Goal: Transaction & Acquisition: Purchase product/service

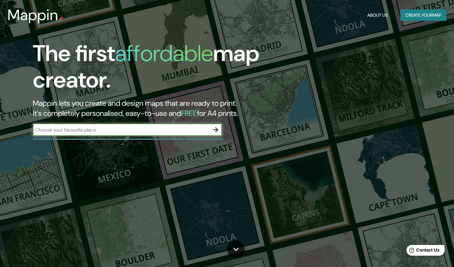
click at [417, 9] on button "Create your map" at bounding box center [423, 15] width 46 height 12
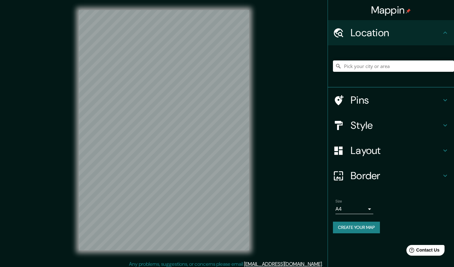
click at [417, 11] on div "Mappin" at bounding box center [391, 10] width 126 height 20
click at [373, 68] on input "Pick your city or area" at bounding box center [393, 66] width 121 height 11
click at [388, 34] on h4 "Location" at bounding box center [396, 32] width 91 height 13
click at [389, 101] on h4 "Pins" at bounding box center [396, 100] width 91 height 13
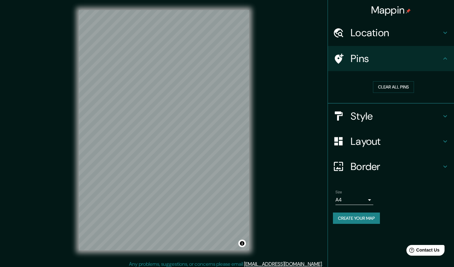
click at [387, 110] on h4 "Style" at bounding box center [396, 116] width 91 height 13
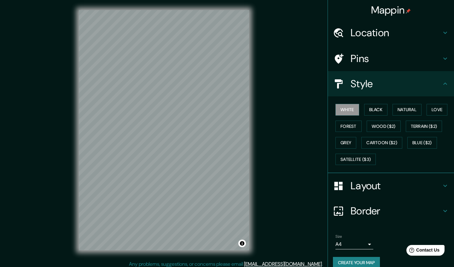
click at [375, 183] on h4 "Layout" at bounding box center [396, 186] width 91 height 13
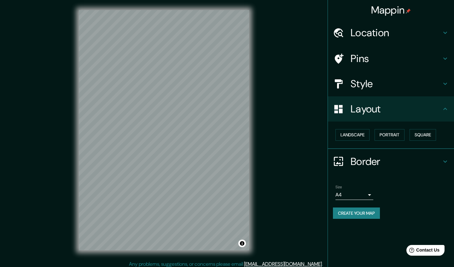
click at [365, 205] on div "Size A4 single Create your map" at bounding box center [391, 204] width 116 height 42
click at [364, 193] on body "Mappin Location Pins Style Layout Landscape Portrait Square Border Choose a bor…" at bounding box center [227, 133] width 454 height 267
click at [358, 203] on li "A4" at bounding box center [354, 206] width 38 height 11
click at [242, 243] on button "Toggle attribution" at bounding box center [242, 244] width 8 height 8
click at [242, 242] on button "Toggle attribution" at bounding box center [242, 244] width 8 height 8
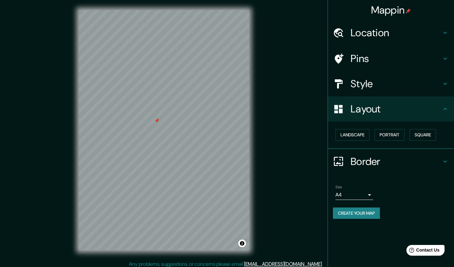
click at [363, 28] on h4 "Location" at bounding box center [396, 32] width 91 height 13
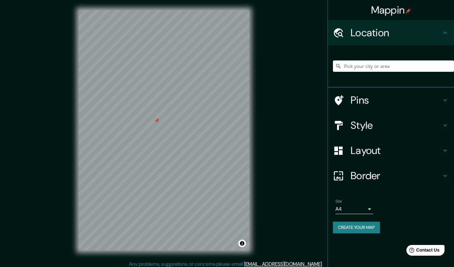
click at [365, 98] on h4 "Pins" at bounding box center [396, 100] width 91 height 13
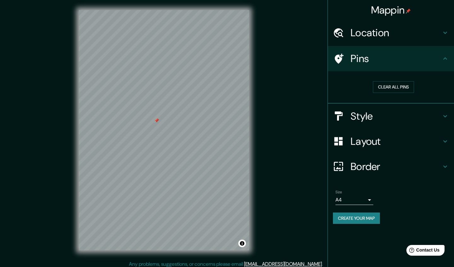
click at [366, 34] on h4 "Location" at bounding box center [396, 32] width 91 height 13
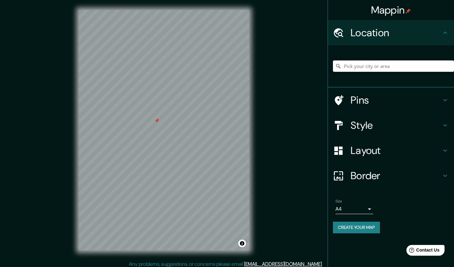
click at [368, 58] on div at bounding box center [393, 66] width 121 height 32
click at [365, 67] on input "Pick your city or area" at bounding box center [393, 66] width 121 height 11
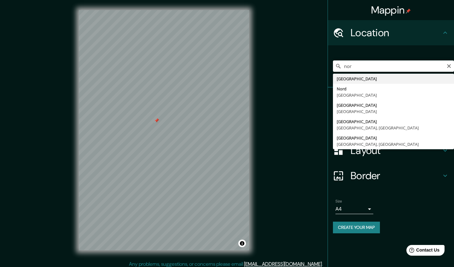
type input "[GEOGRAPHIC_DATA]"
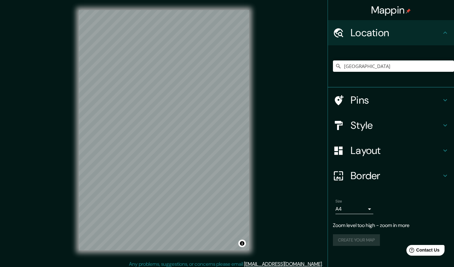
click at [356, 129] on h4 "Style" at bounding box center [396, 125] width 91 height 13
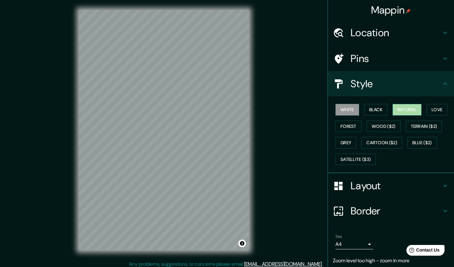
click at [404, 109] on button "Natural" at bounding box center [407, 110] width 29 height 12
click at [352, 116] on div "White Black Natural Love Forest Wood ($2) Terrain ($2) Grey Cartoon ($2) Blue (…" at bounding box center [393, 135] width 121 height 66
click at [350, 125] on button "Forest" at bounding box center [348, 127] width 26 height 12
click at [359, 85] on h4 "Style" at bounding box center [396, 84] width 91 height 13
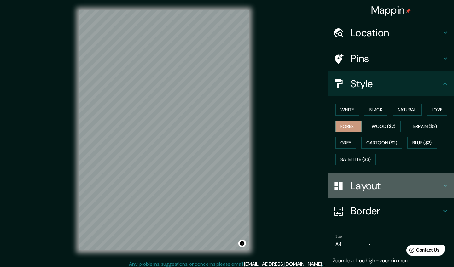
click at [360, 186] on h4 "Layout" at bounding box center [396, 186] width 91 height 13
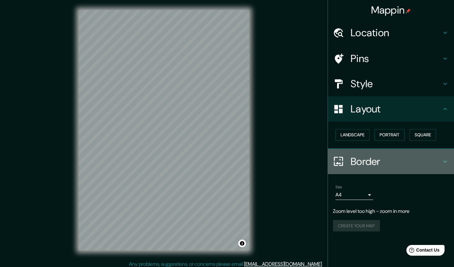
click at [371, 155] on h4 "Border" at bounding box center [396, 161] width 91 height 13
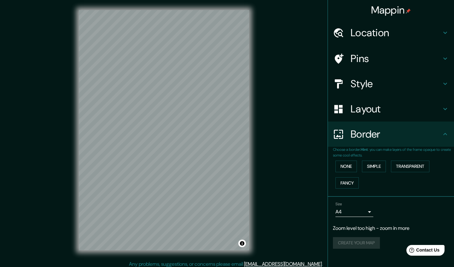
click at [367, 137] on h4 "Border" at bounding box center [396, 134] width 91 height 13
click at [367, 66] on div "Pins" at bounding box center [391, 58] width 126 height 25
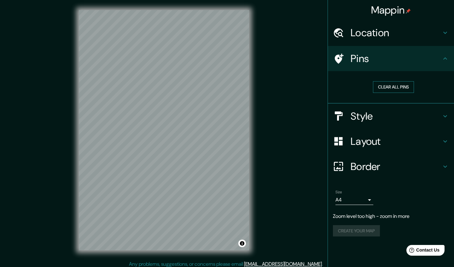
click at [393, 85] on button "Clear all pins" at bounding box center [393, 87] width 41 height 12
click at [366, 23] on div "Location" at bounding box center [391, 32] width 126 height 25
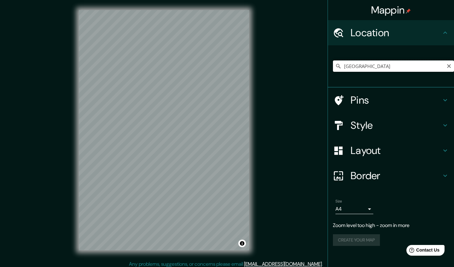
click at [371, 65] on input "[GEOGRAPHIC_DATA]" at bounding box center [393, 66] width 121 height 11
click at [363, 100] on h4 "Pins" at bounding box center [396, 100] width 91 height 13
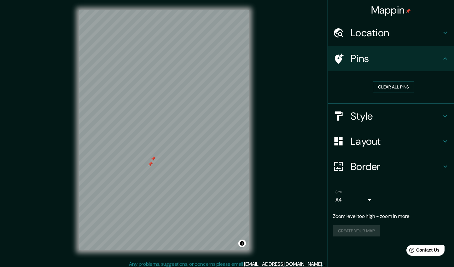
drag, startPoint x: 138, startPoint y: 156, endPoint x: 136, endPoint y: 151, distance: 5.4
click at [148, 162] on div at bounding box center [150, 164] width 5 height 5
click at [394, 87] on button "Clear all pins" at bounding box center [393, 87] width 41 height 12
click at [386, 30] on h4 "Location" at bounding box center [396, 32] width 91 height 13
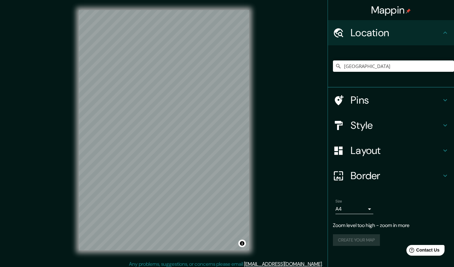
click at [365, 59] on div "[GEOGRAPHIC_DATA]" at bounding box center [393, 66] width 121 height 32
click at [365, 62] on input "[GEOGRAPHIC_DATA]" at bounding box center [393, 66] width 121 height 11
click at [365, 66] on input "[GEOGRAPHIC_DATA]" at bounding box center [393, 66] width 121 height 11
